Goal: Task Accomplishment & Management: Manage account settings

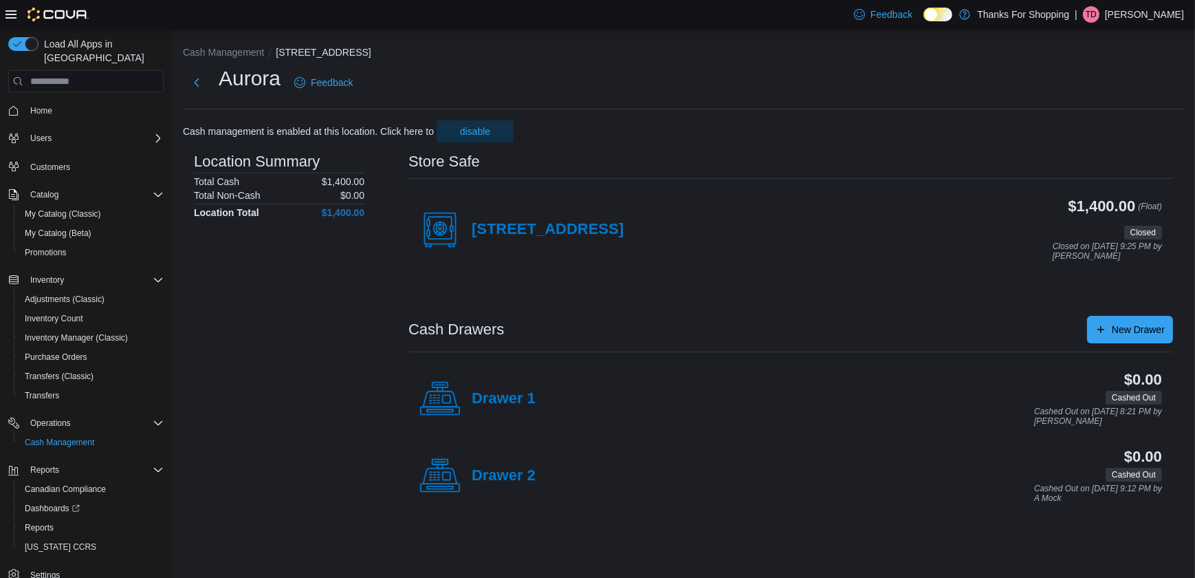
click at [1171, 17] on p "[PERSON_NAME]" at bounding box center [1144, 14] width 79 height 17
click at [1094, 130] on span "Sign Out" at bounding box center [1095, 134] width 37 height 14
